Goal: Transaction & Acquisition: Purchase product/service

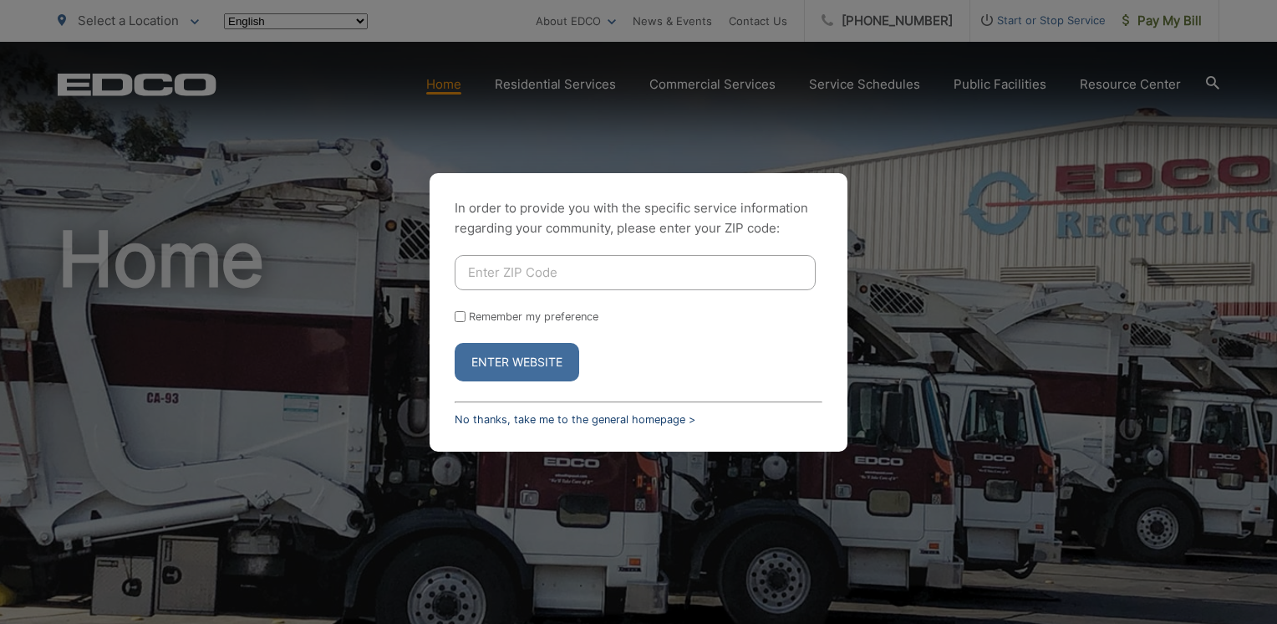
click at [509, 413] on link "No thanks, take me to the general homepage >" at bounding box center [575, 419] width 241 height 13
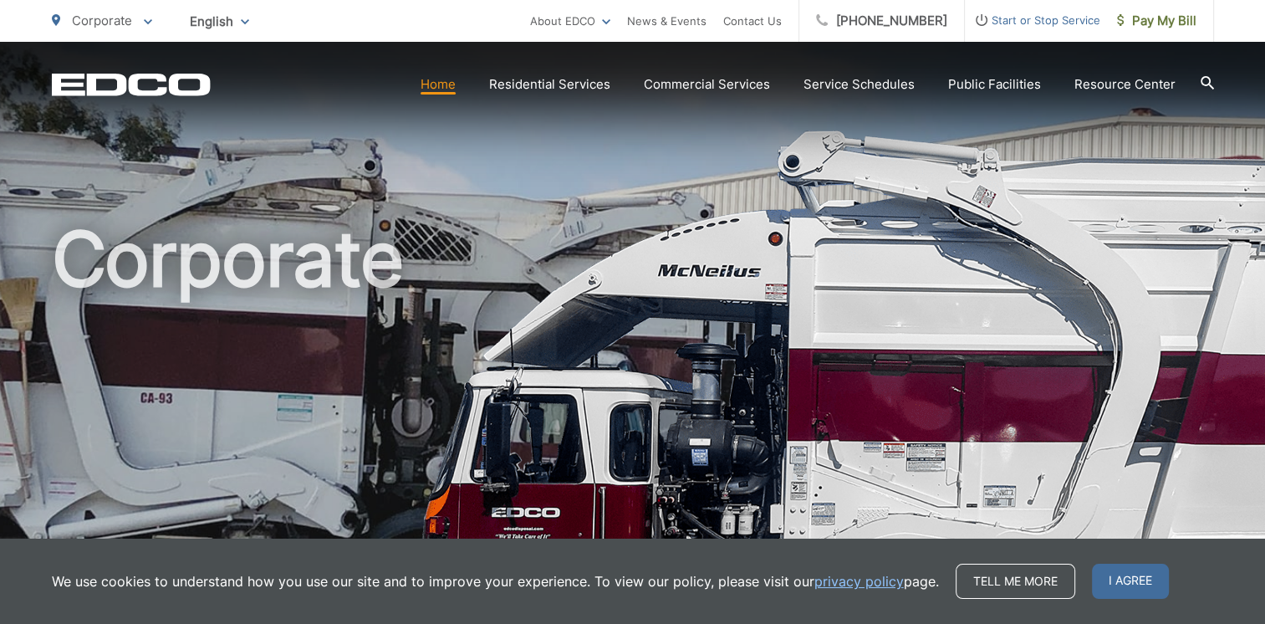
click at [150, 19] on icon at bounding box center [148, 22] width 8 height 6
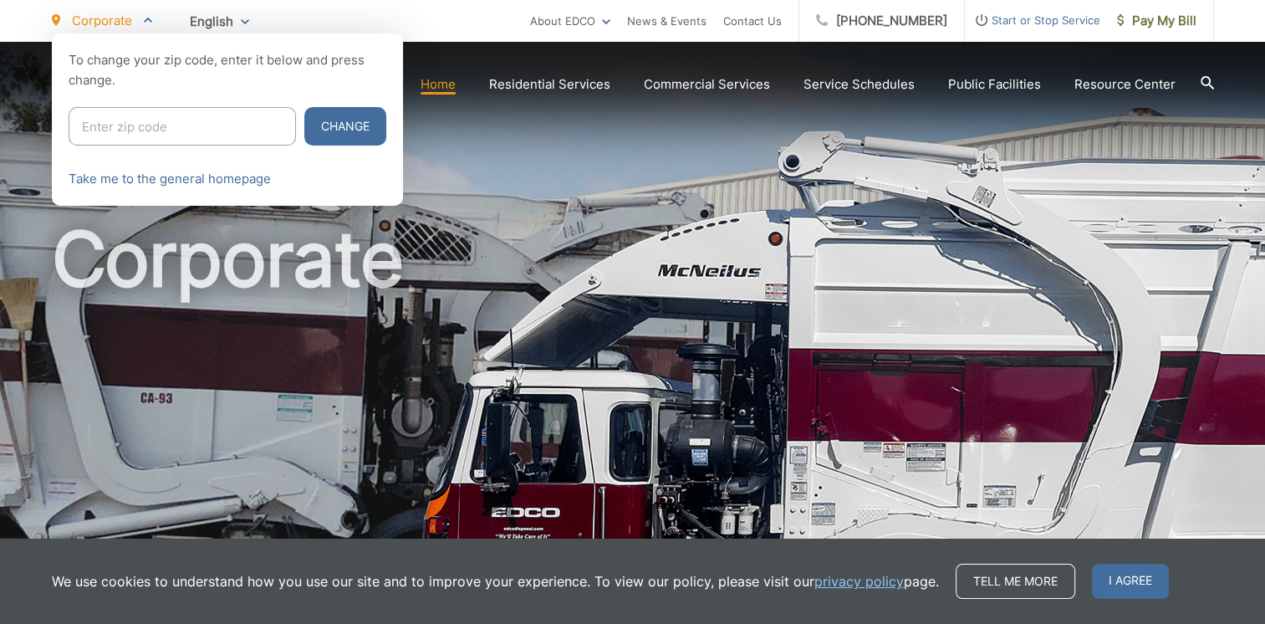
click at [441, 18] on ul "Corporate To change your zip code, enter it below and press change. Change Take…" at bounding box center [291, 21] width 478 height 42
click at [1165, 28] on span "Pay My Bill" at bounding box center [1156, 21] width 79 height 20
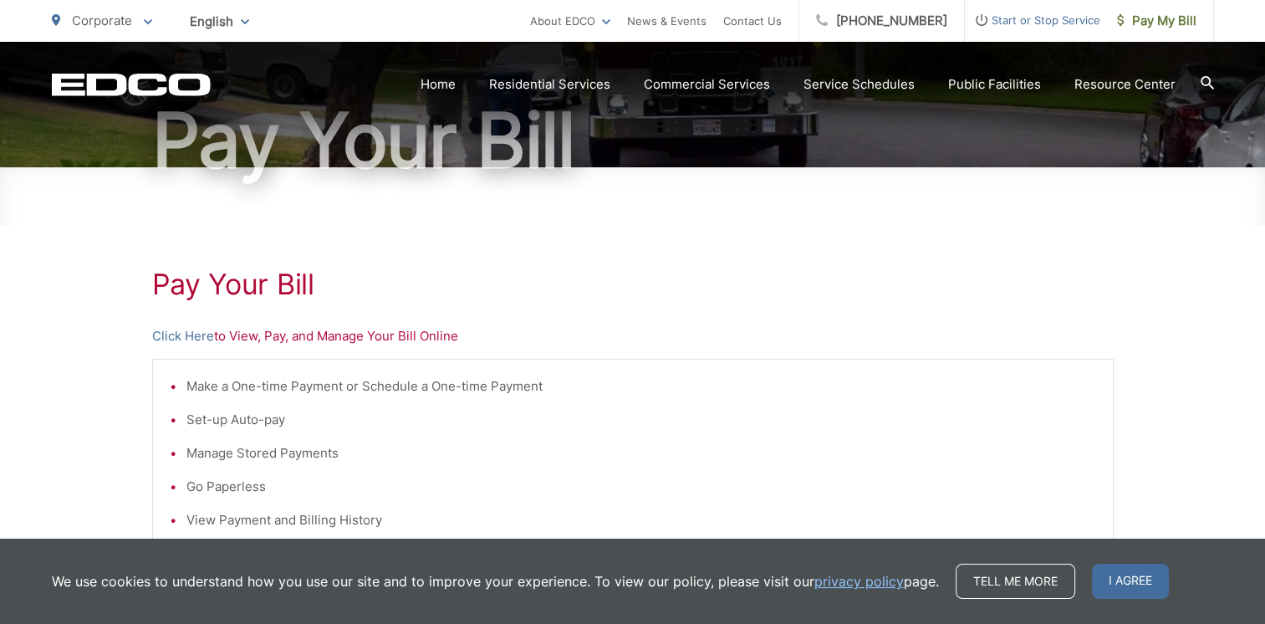
scroll to position [251, 0]
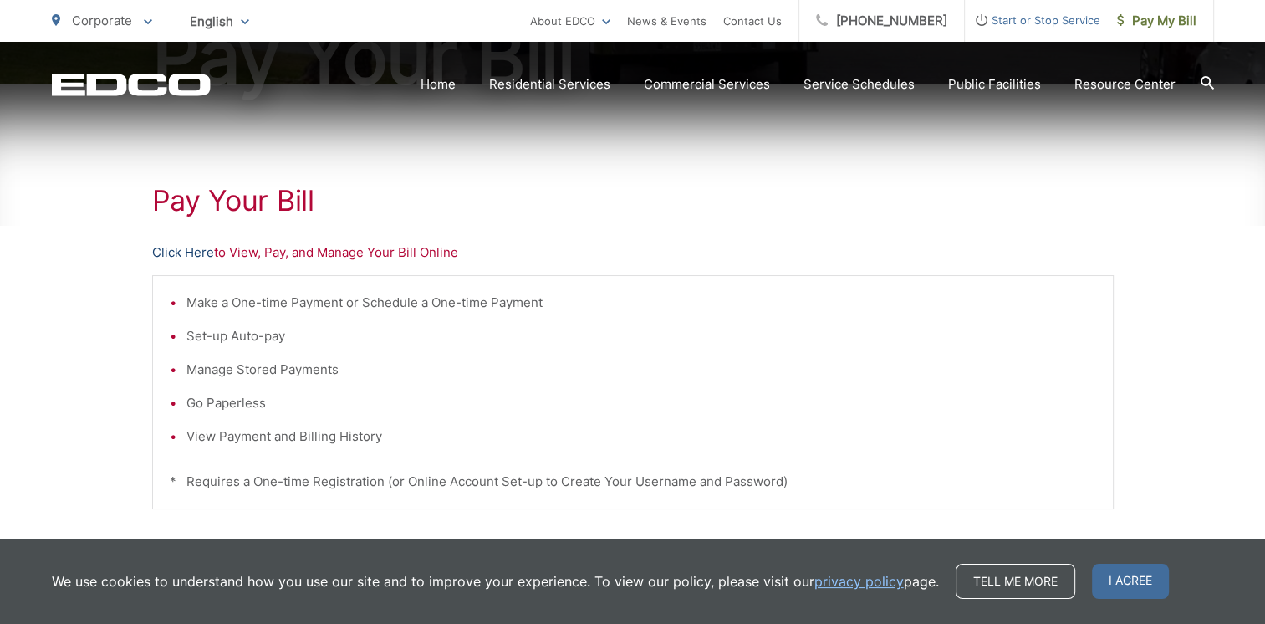
click at [175, 253] on link "Click Here" at bounding box center [183, 252] width 62 height 20
